Goal: Transaction & Acquisition: Purchase product/service

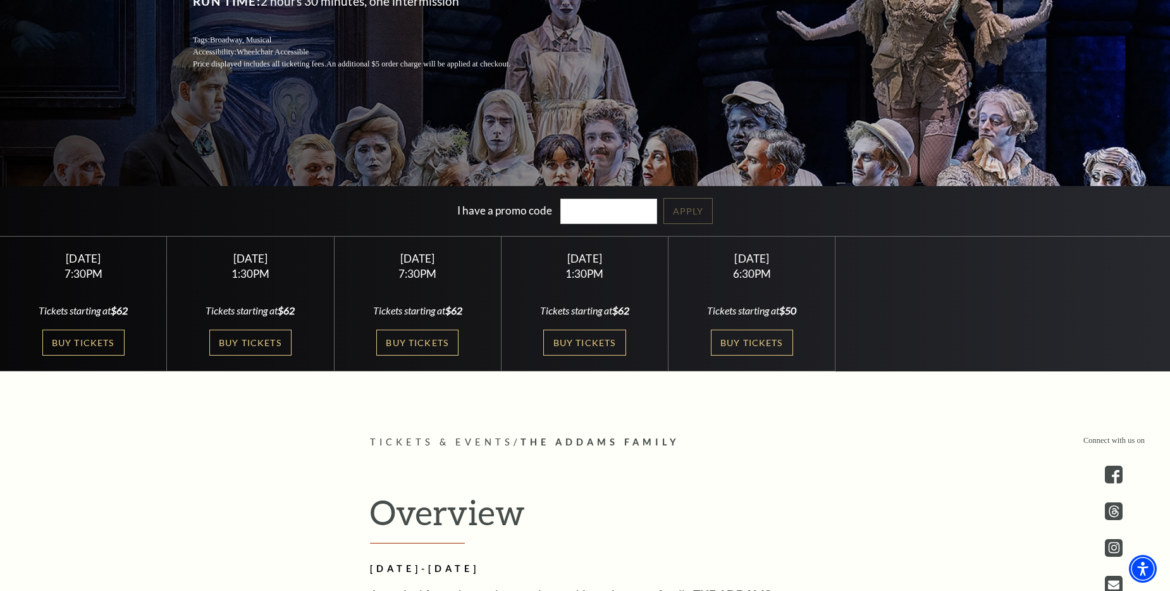
scroll to position [316, 0]
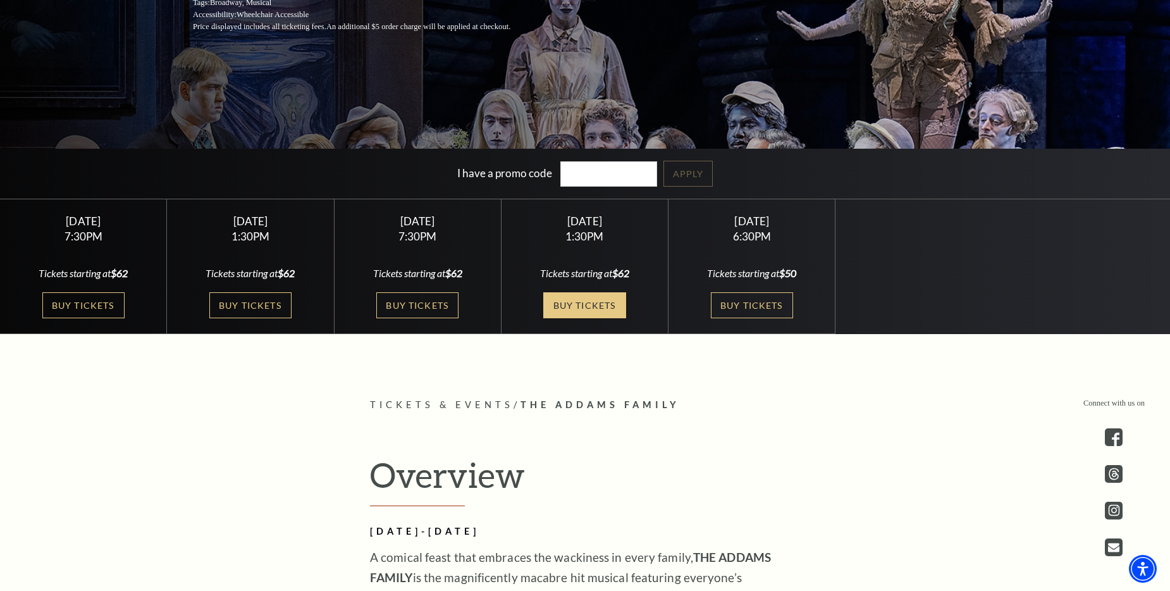
click at [590, 309] on link "Buy Tickets" at bounding box center [584, 305] width 82 height 26
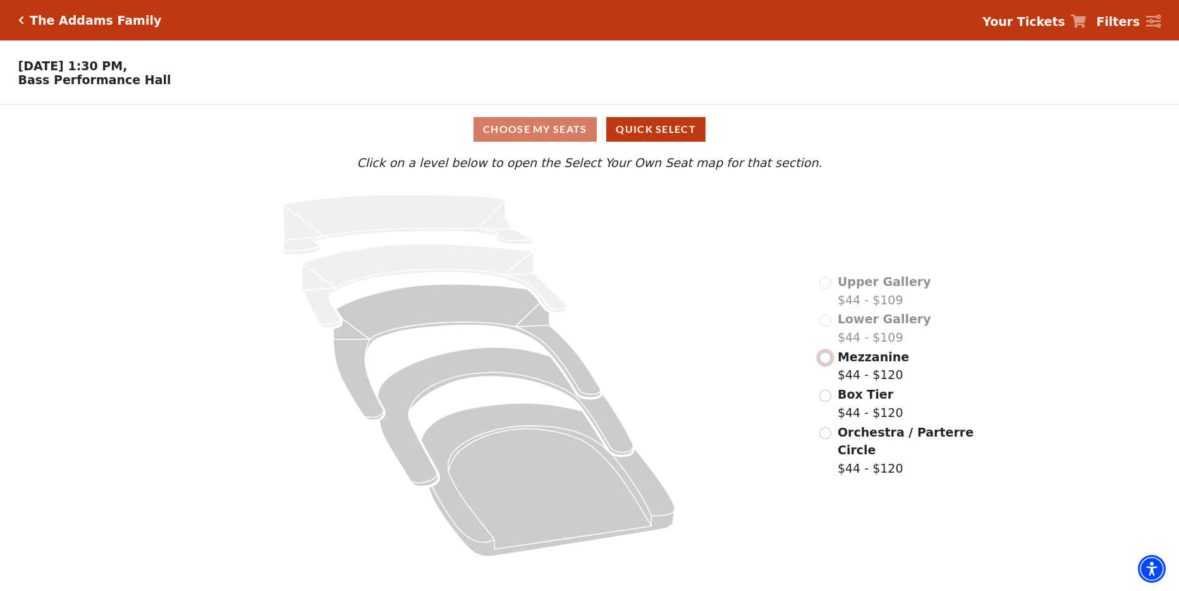
click at [827, 364] on input "Mezzanine$44 - $120\a" at bounding box center [825, 358] width 12 height 12
